Goal: Register for event/course

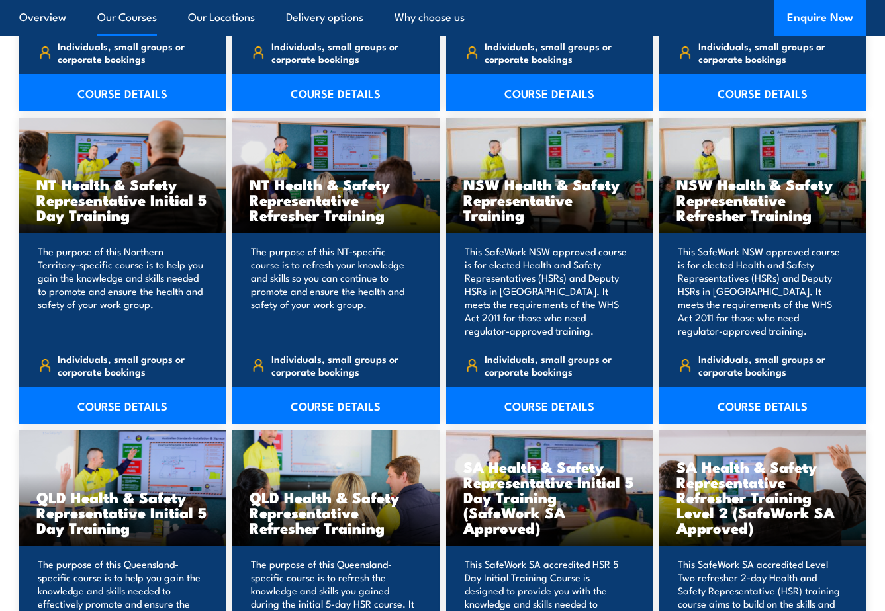
scroll to position [1257, 0]
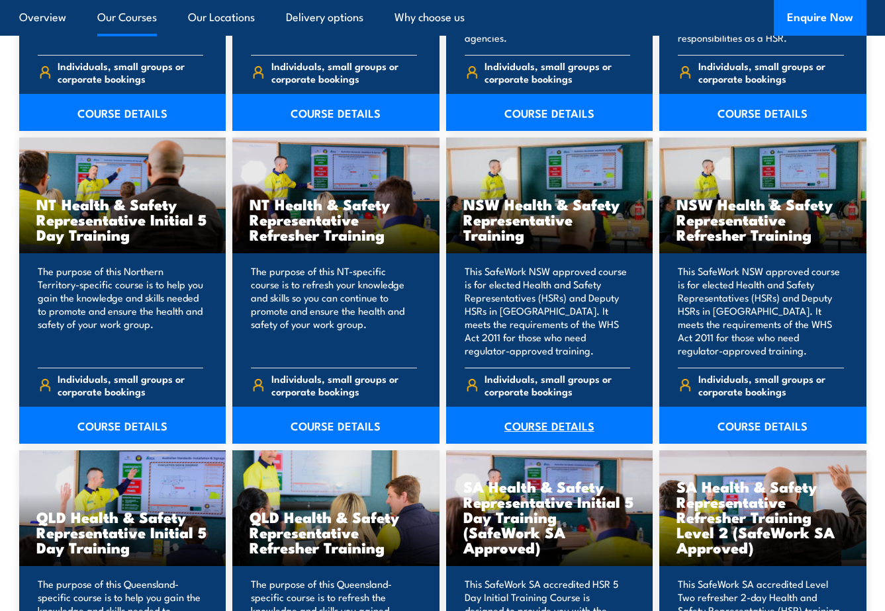
click at [569, 422] on link "COURSE DETAILS" at bounding box center [549, 425] width 207 height 37
click at [570, 422] on link "COURSE DETAILS" at bounding box center [549, 425] width 207 height 37
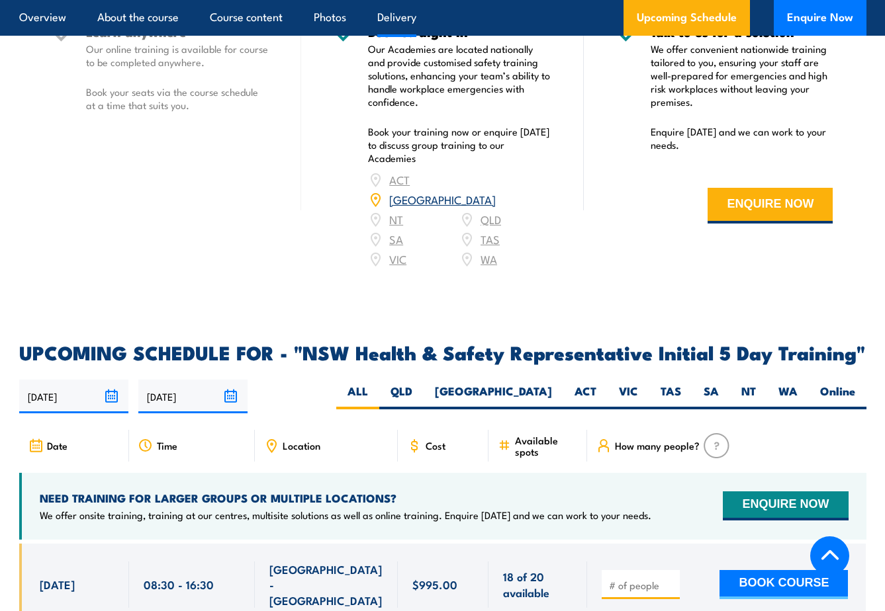
scroll to position [2382, 0]
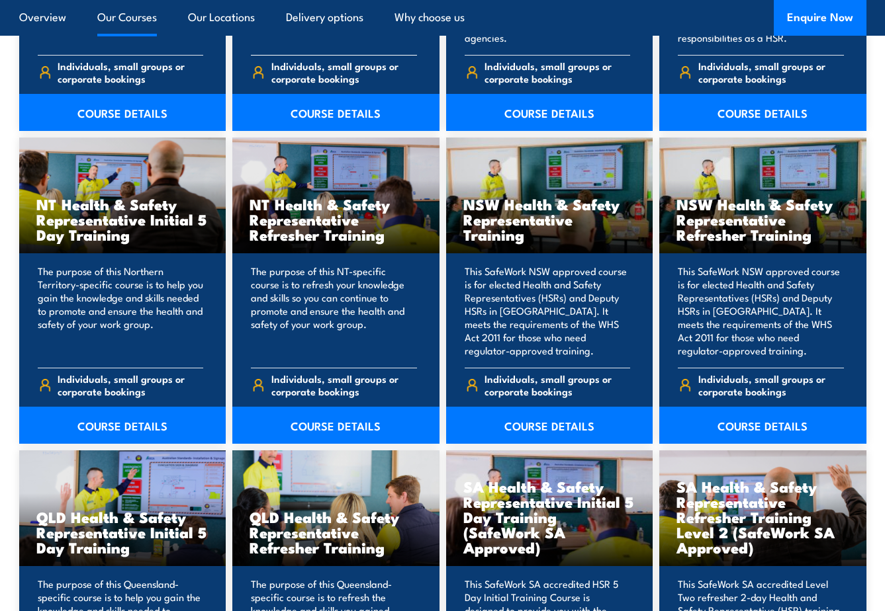
scroll to position [1257, 0]
